Goal: Task Accomplishment & Management: Manage account settings

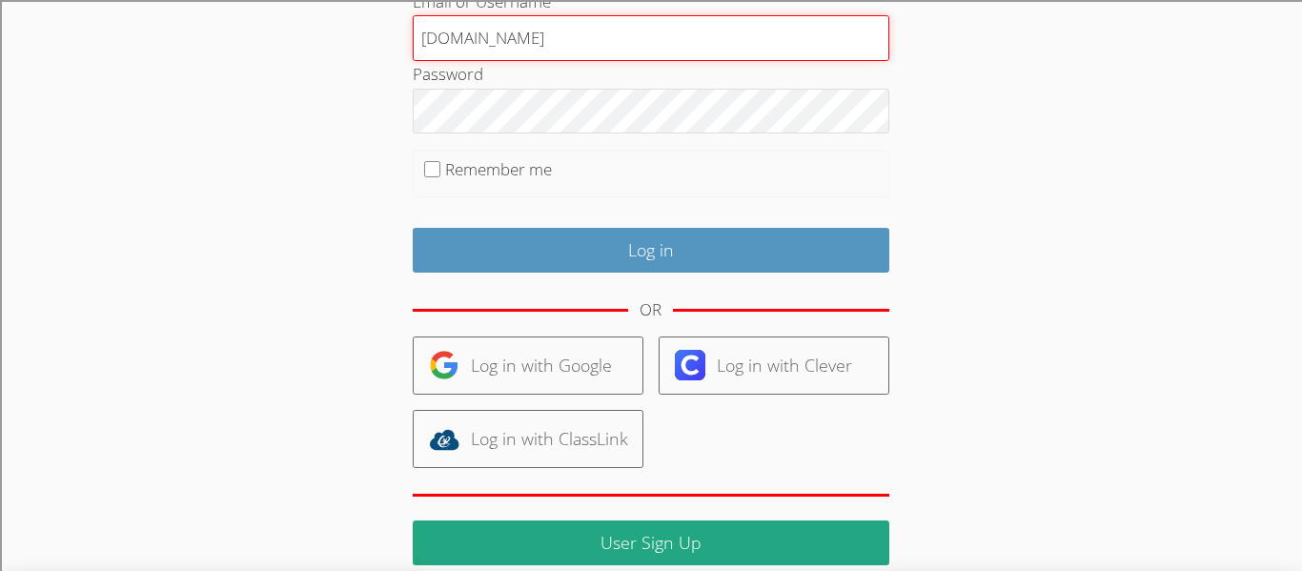
scroll to position [152, 0]
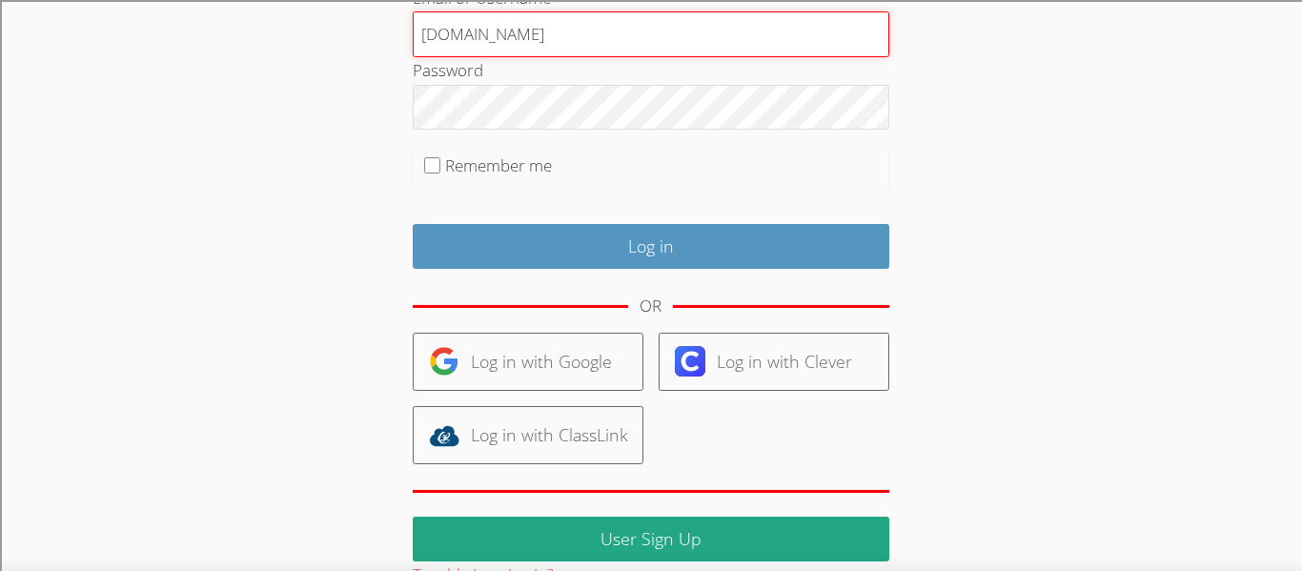
type input "214900clevelandisd.com"
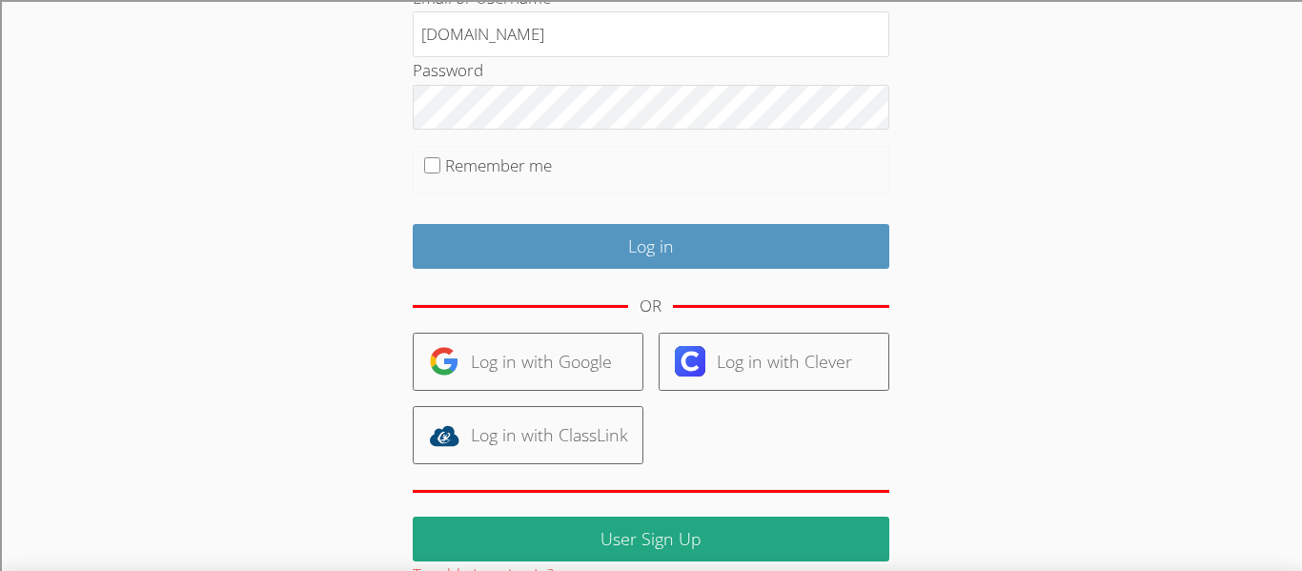
click at [1173, 420] on html "User Log in Email or Username 214900clevelandisd.com Password Remember me Log i…" at bounding box center [651, 133] width 1302 height 571
click at [436, 166] on input "Remember me" at bounding box center [432, 165] width 16 height 16
click at [427, 169] on input "Remember me" at bounding box center [432, 165] width 16 height 16
checkbox input "false"
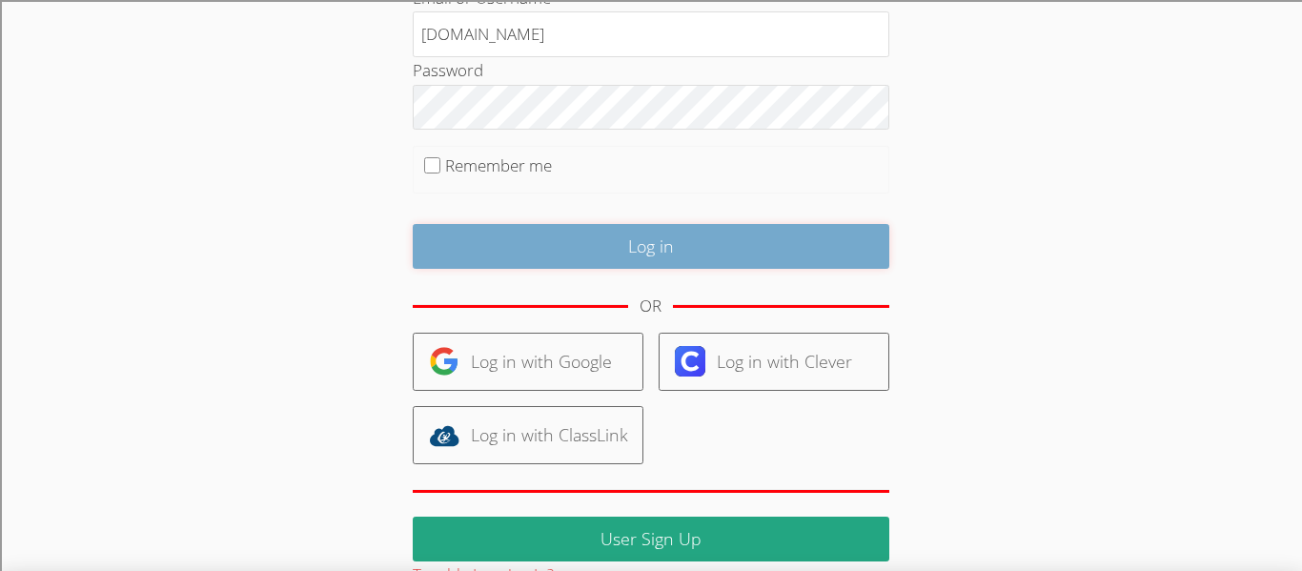
click at [434, 240] on input "Log in" at bounding box center [651, 246] width 477 height 45
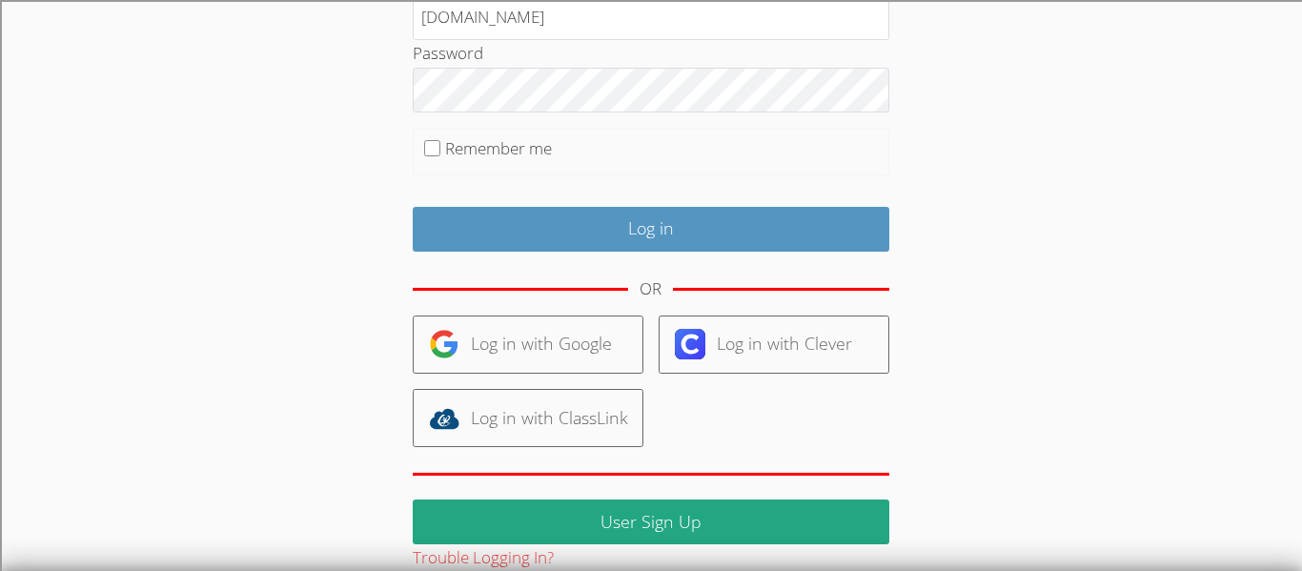
scroll to position [264, 0]
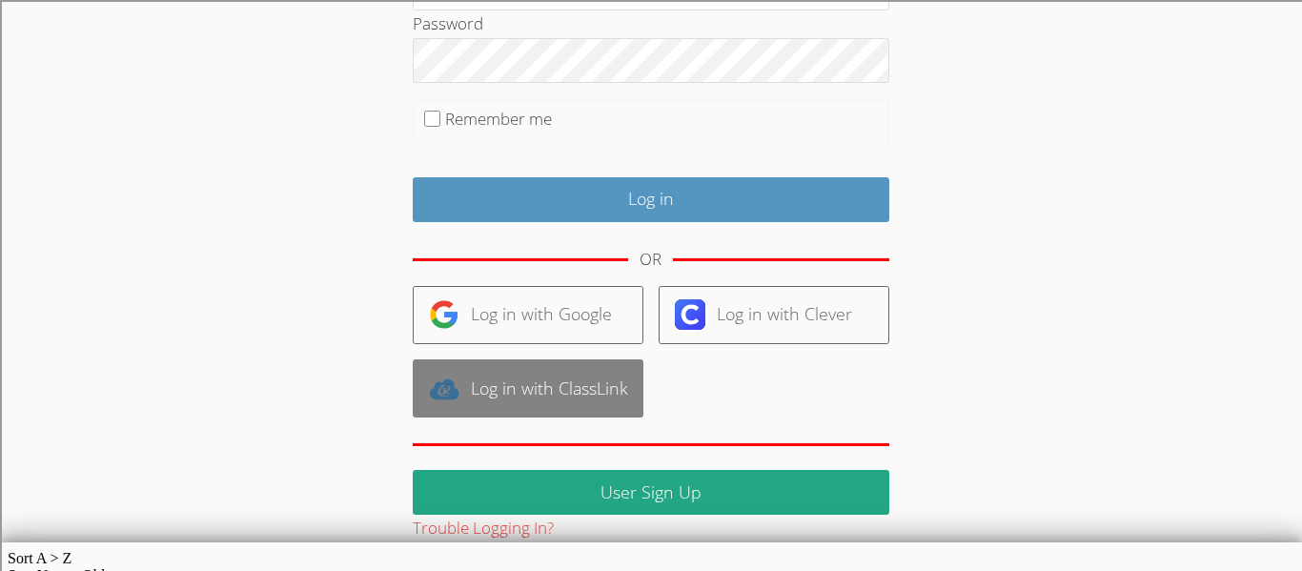
click at [548, 397] on link "Log in with ClassLink" at bounding box center [528, 388] width 231 height 58
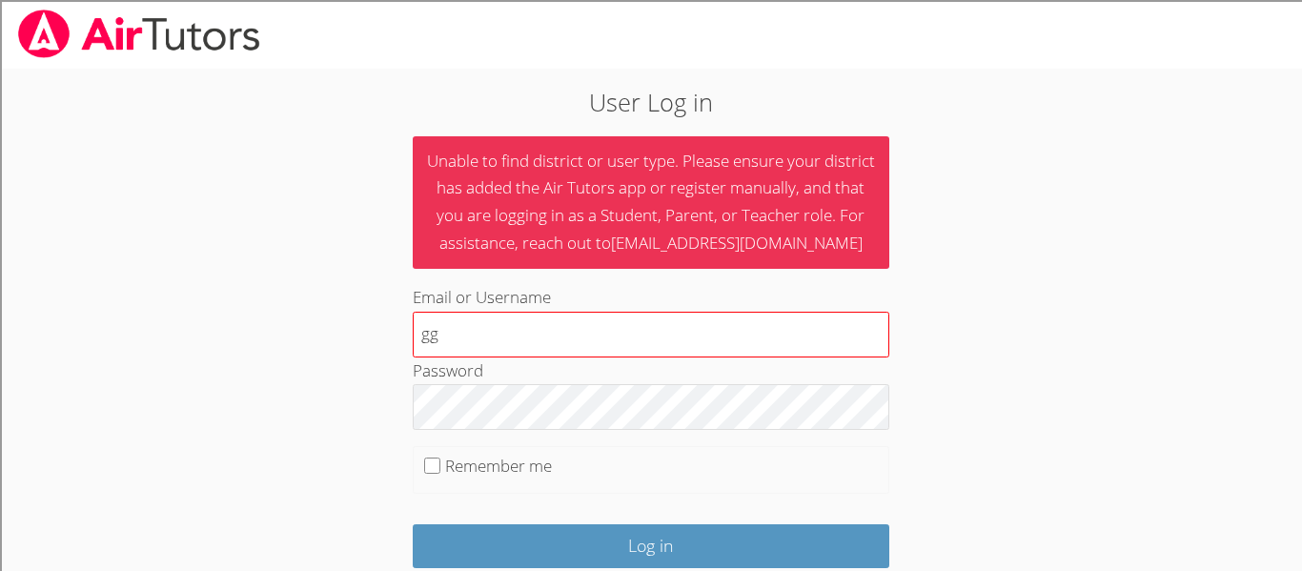
type input "g"
type input "[EMAIL_ADDRESS][DOMAIN_NAME]"
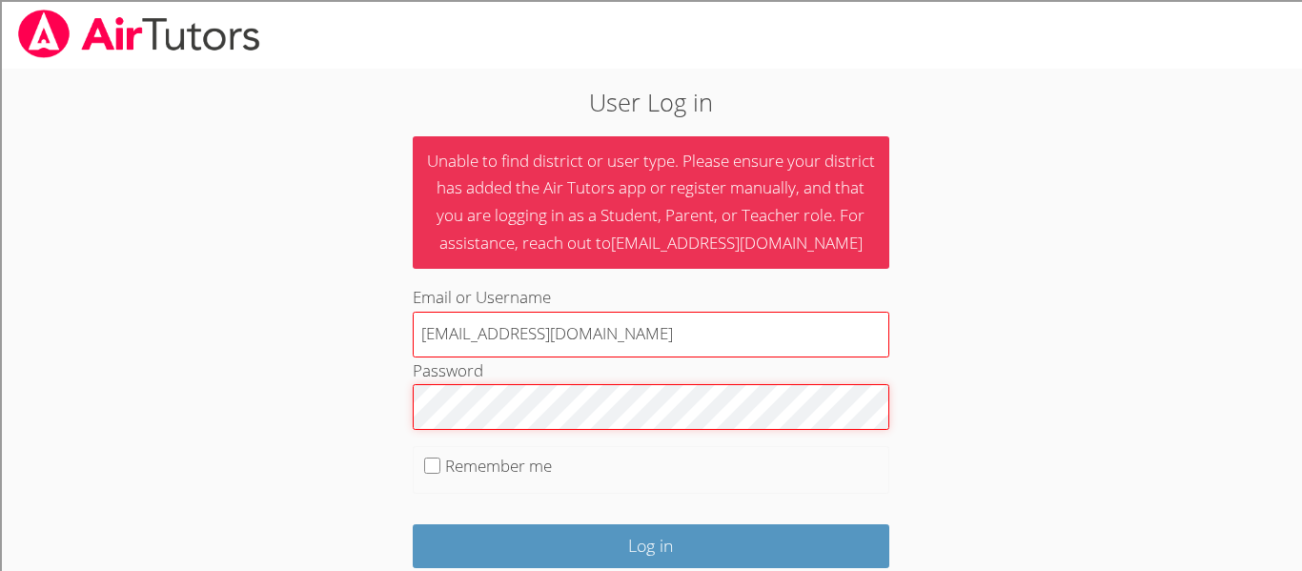
click at [413, 524] on input "Log in" at bounding box center [651, 546] width 477 height 45
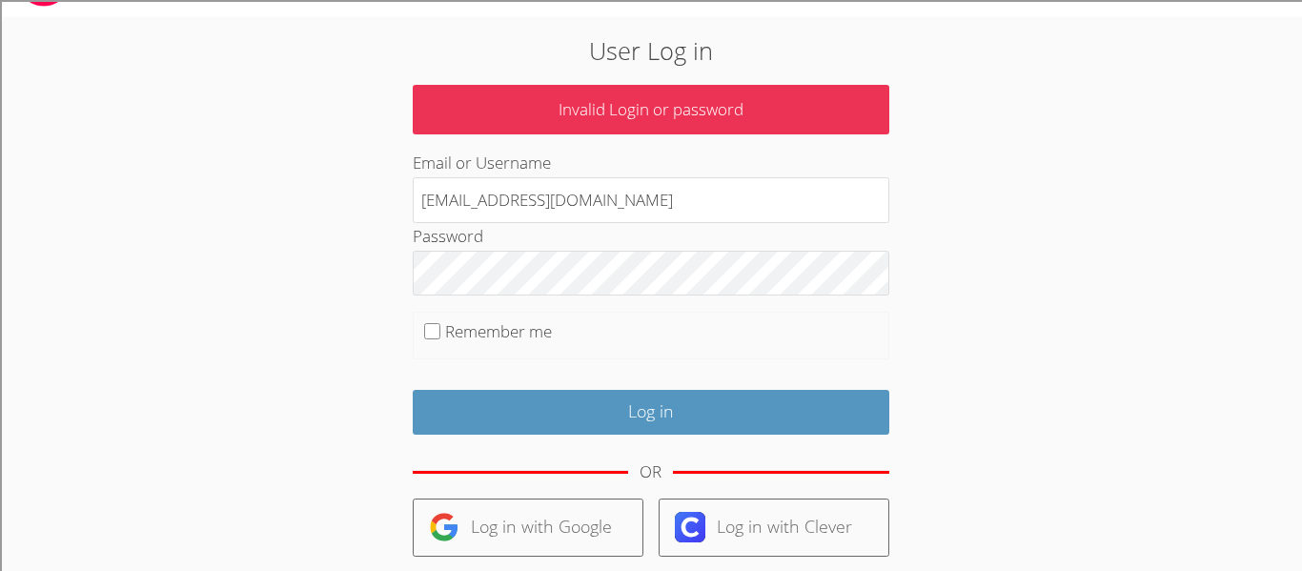
scroll to position [9, 0]
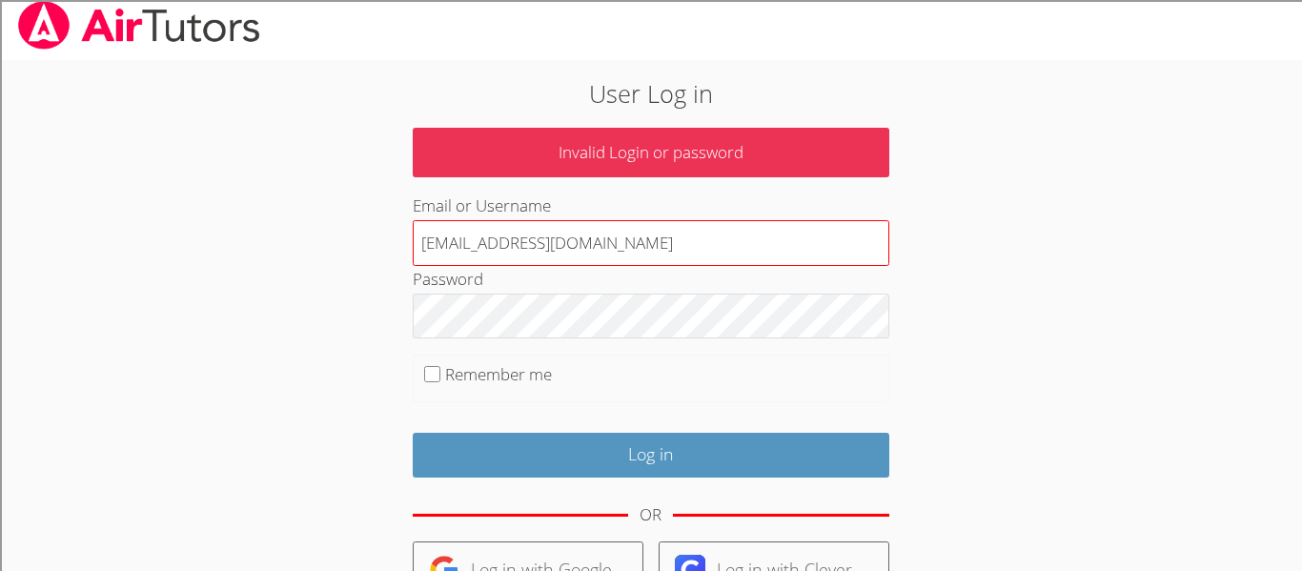
click at [701, 235] on input "[EMAIL_ADDRESS][DOMAIN_NAME]" at bounding box center [651, 243] width 477 height 46
type input "2"
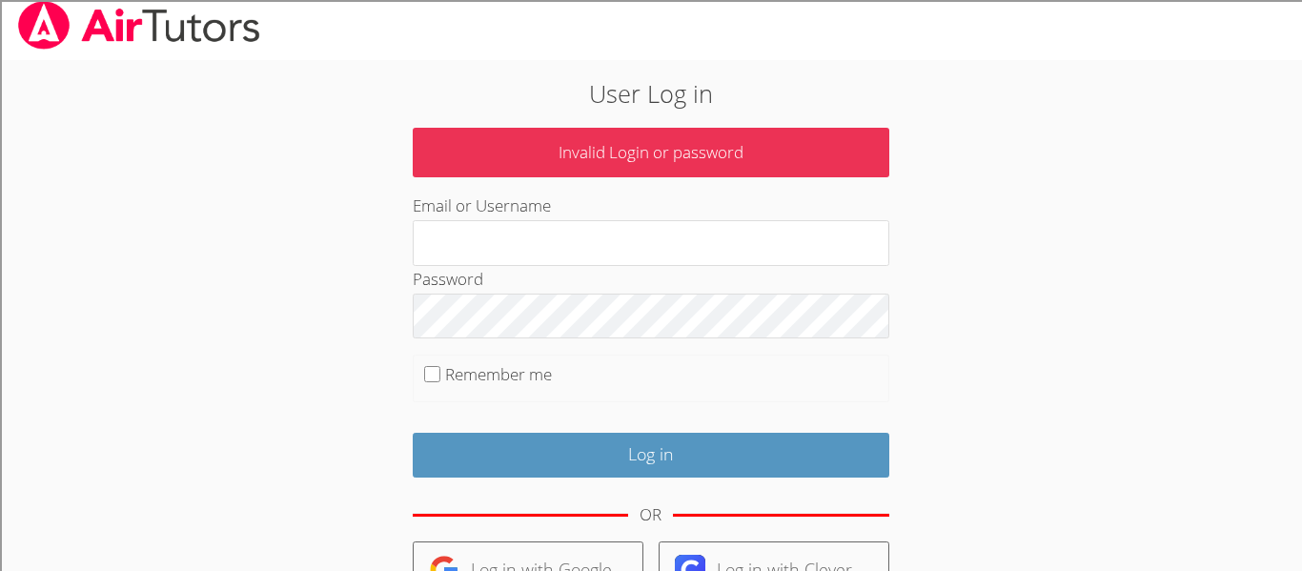
click at [1143, 379] on body "User Log in Invalid Login or password Email or Username Password Remember me Lo…" at bounding box center [651, 276] width 1302 height 571
